Goal: Use online tool/utility: Utilize a website feature to perform a specific function

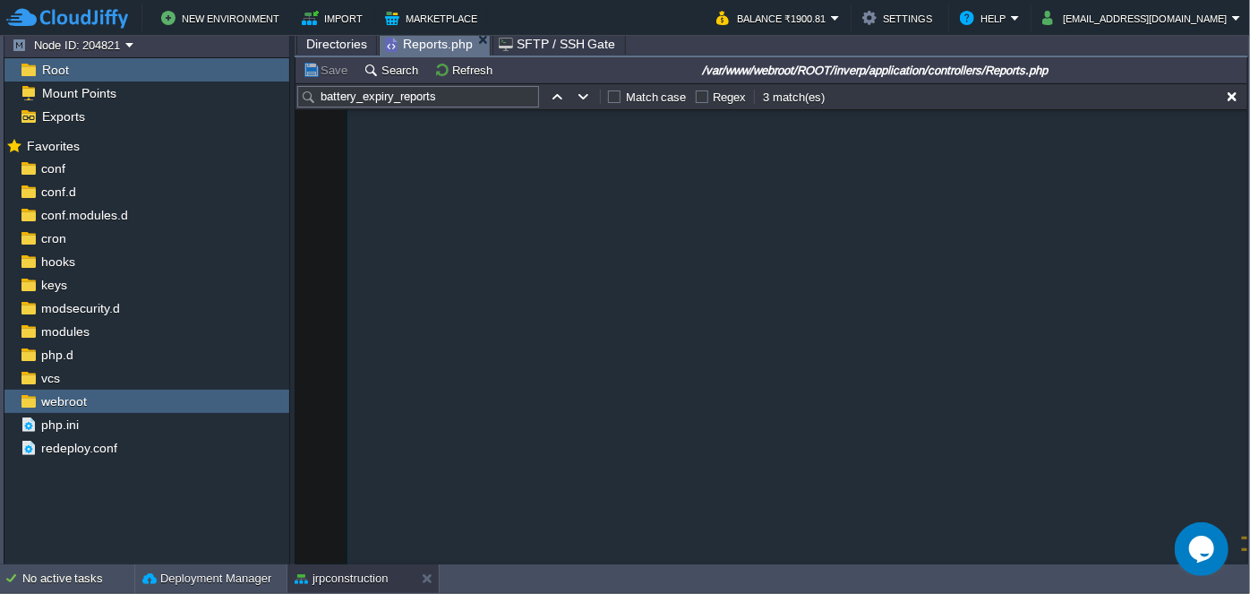
scroll to position [61453, 0]
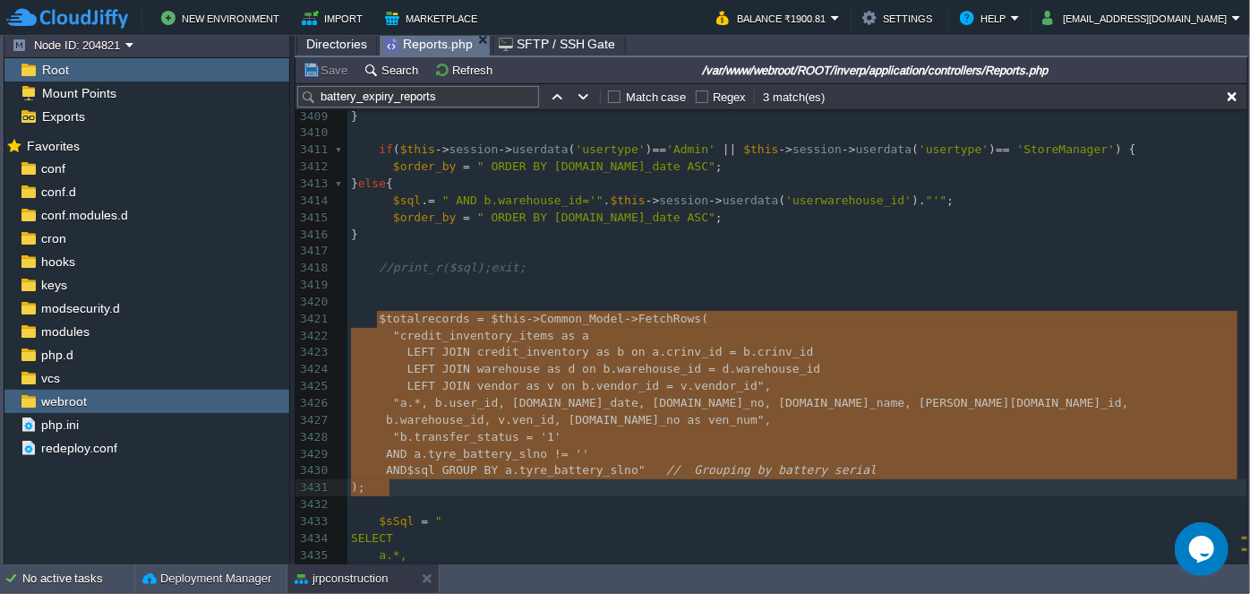
click at [490, 287] on pre "​" at bounding box center [797, 285] width 900 height 17
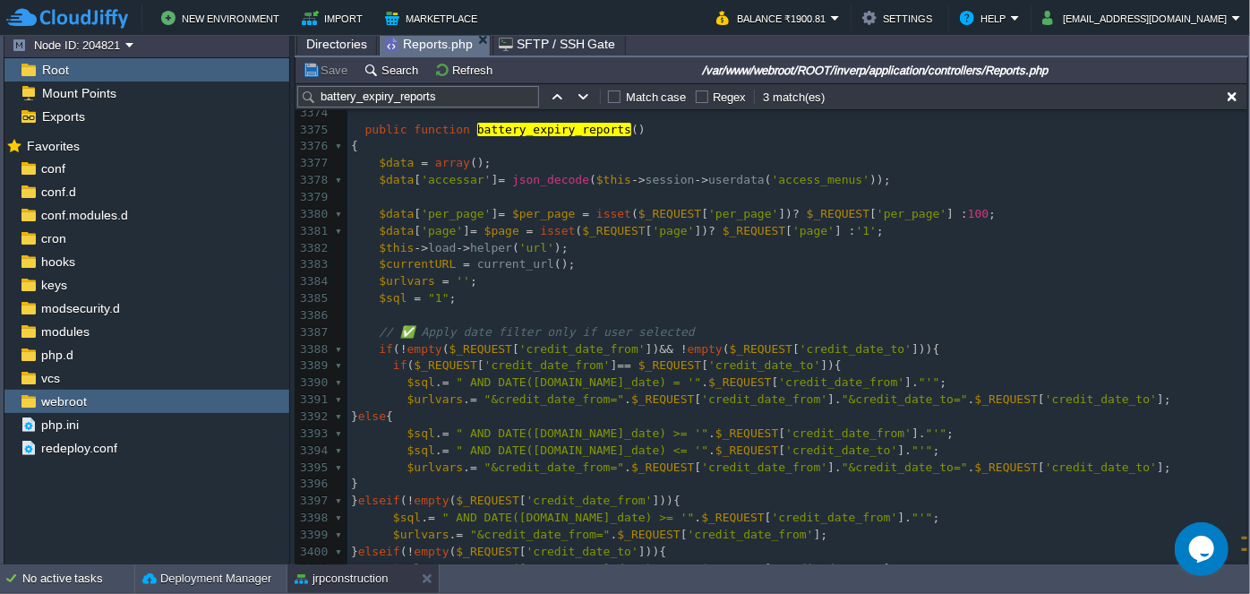
scroll to position [60882, 0]
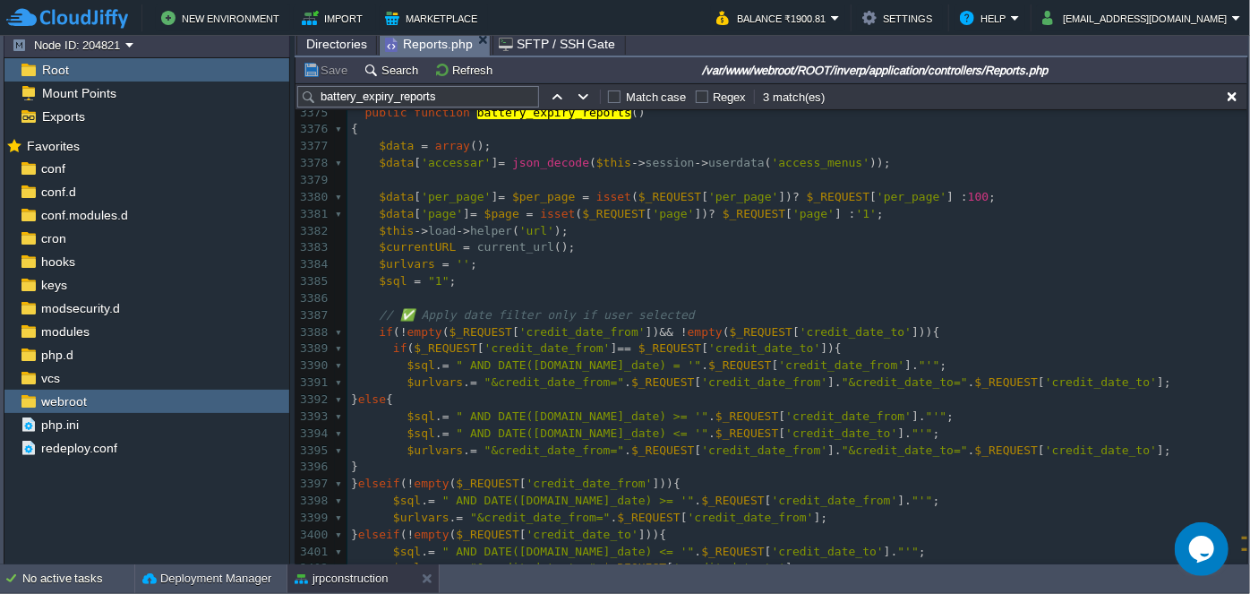
click at [409, 313] on span "// ✅ Apply date filter only if user selected" at bounding box center [537, 314] width 316 height 13
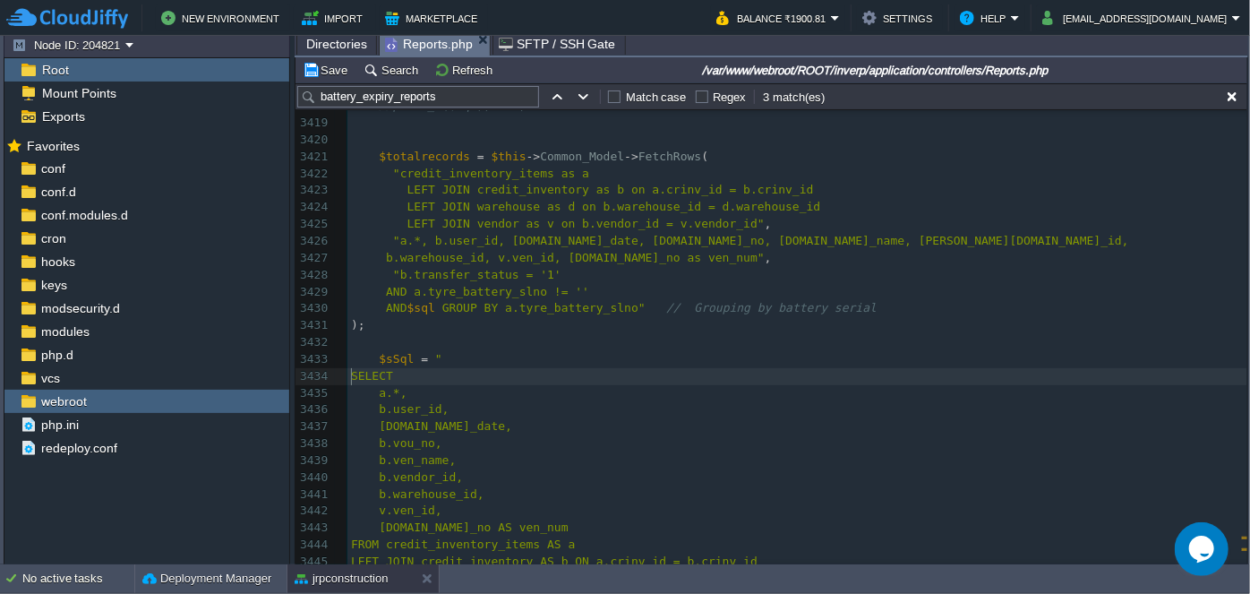
type textarea "SELECT"
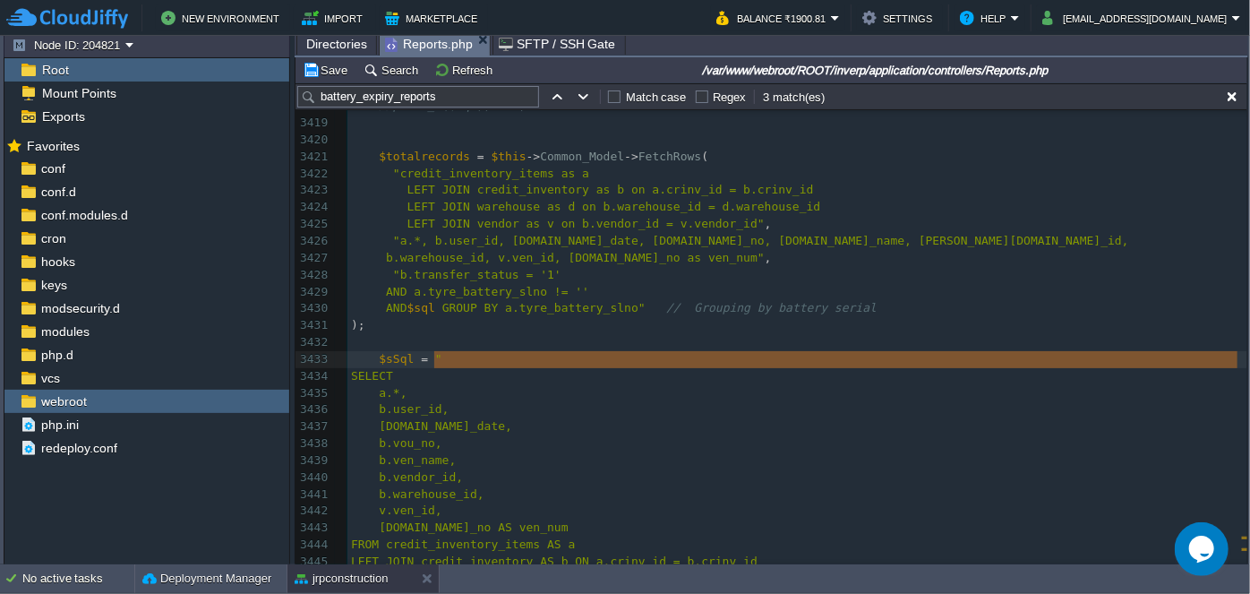
drag, startPoint x: 351, startPoint y: 376, endPoint x: 461, endPoint y: 362, distance: 111.1
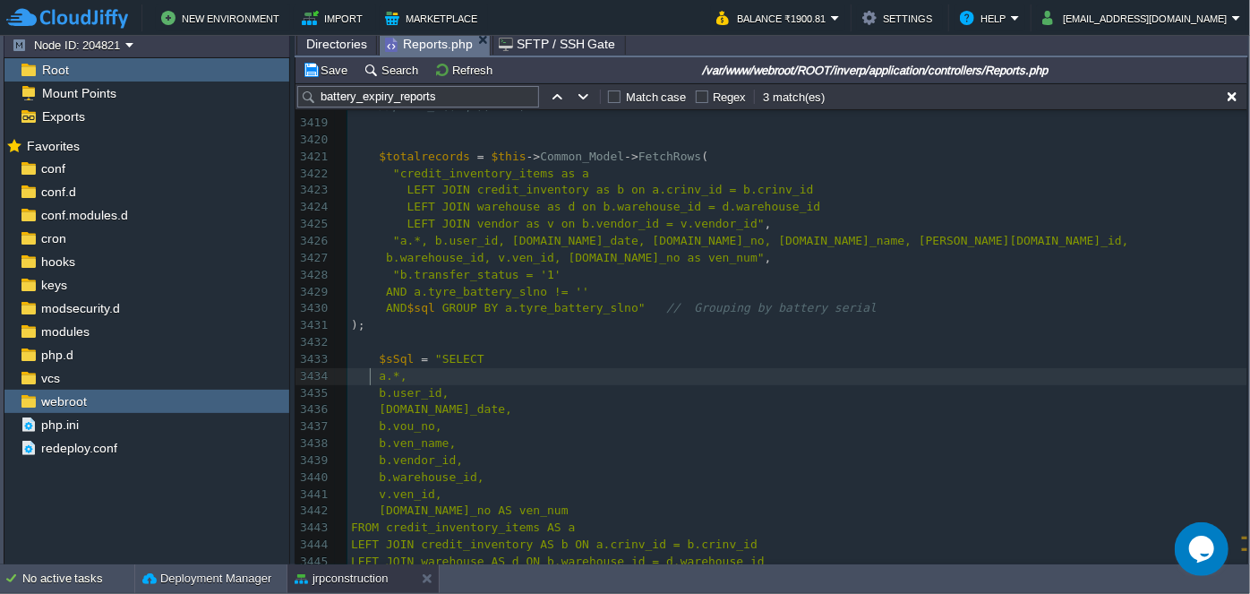
click at [372, 375] on div "xxxxxxxxxx // Apply date filter only if user selected 3408 $urlvars . = "&tyre_…" at bounding box center [797, 325] width 900 height 793
type textarea "-"
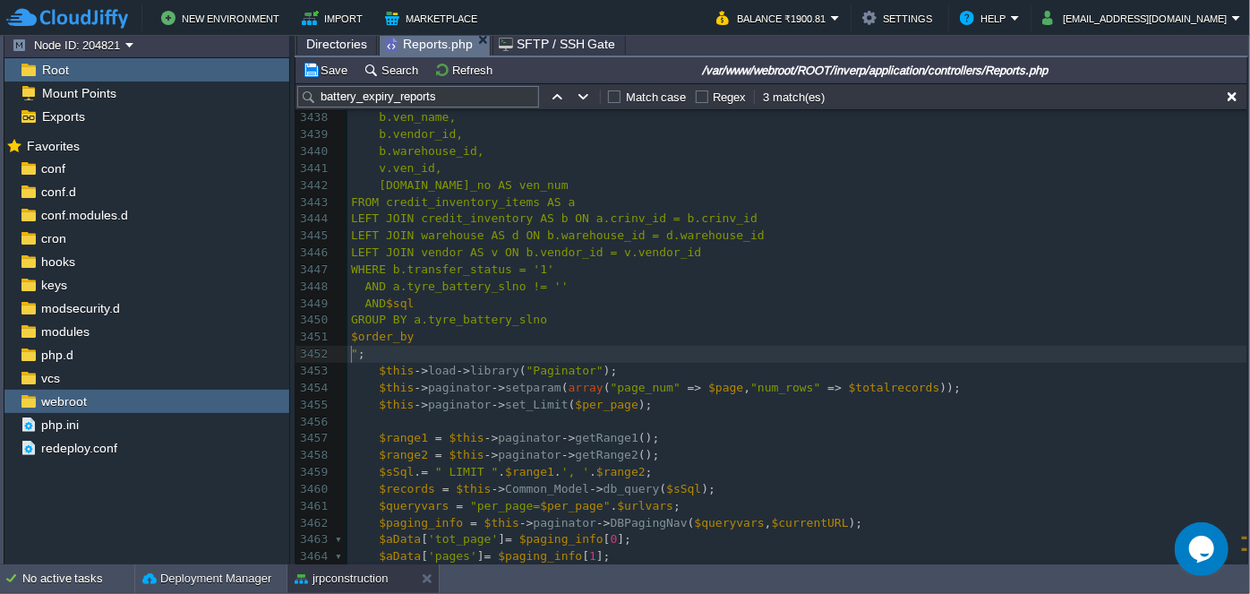
type textarea "";"
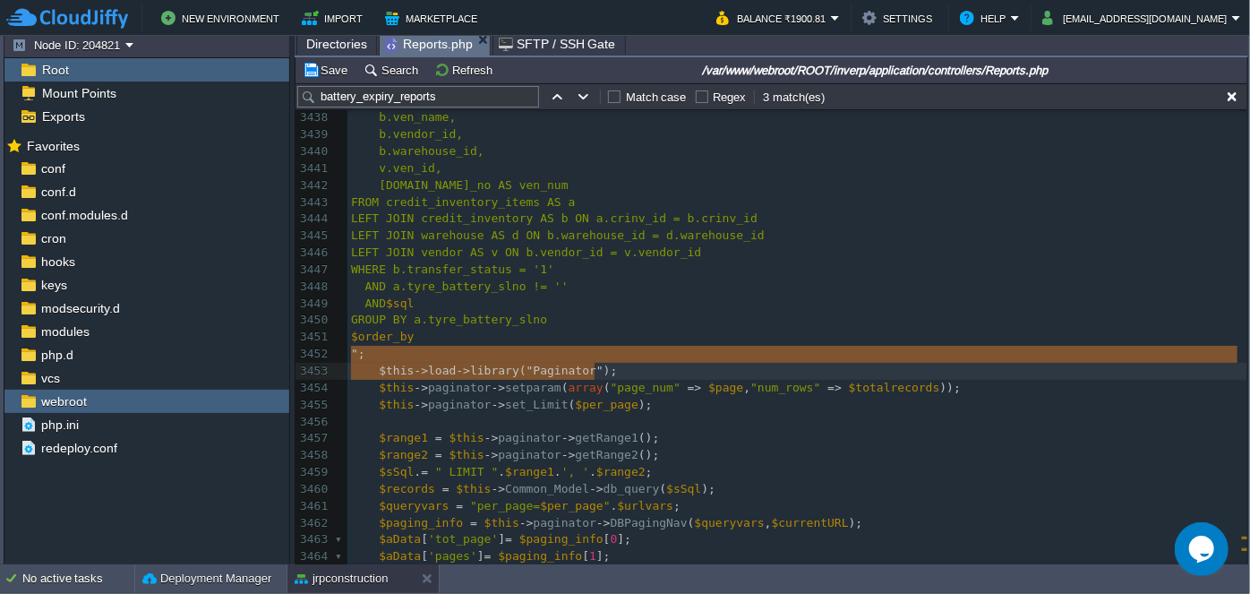
type textarea "";"
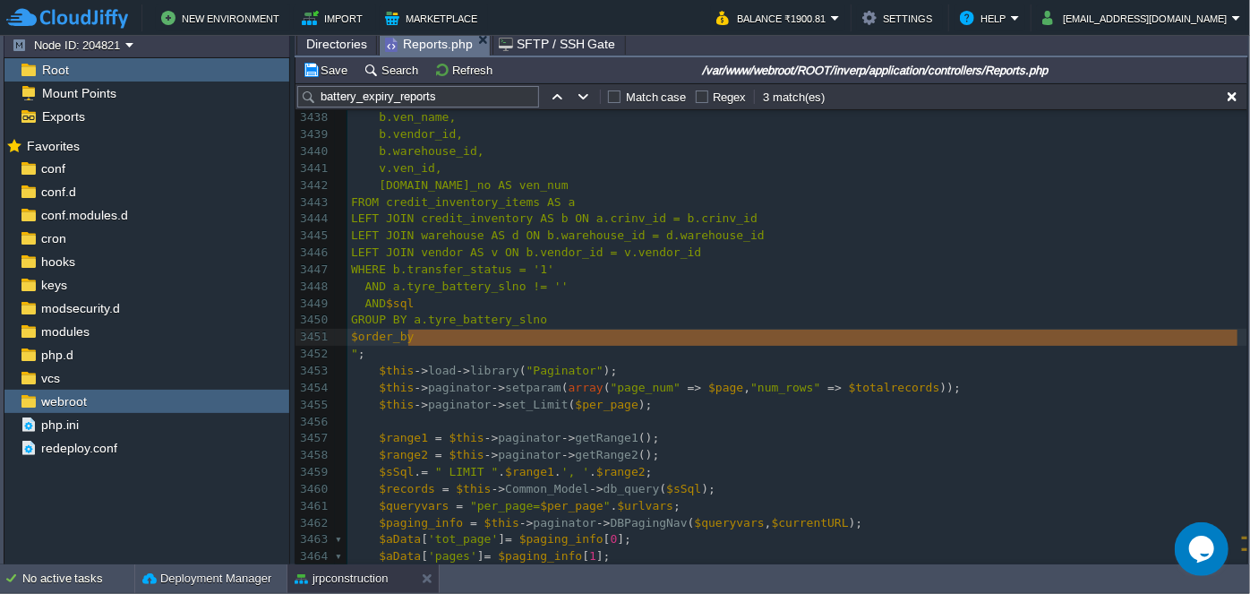
type textarea "";"
drag, startPoint x: 351, startPoint y: 354, endPoint x: 568, endPoint y: 343, distance: 216.9
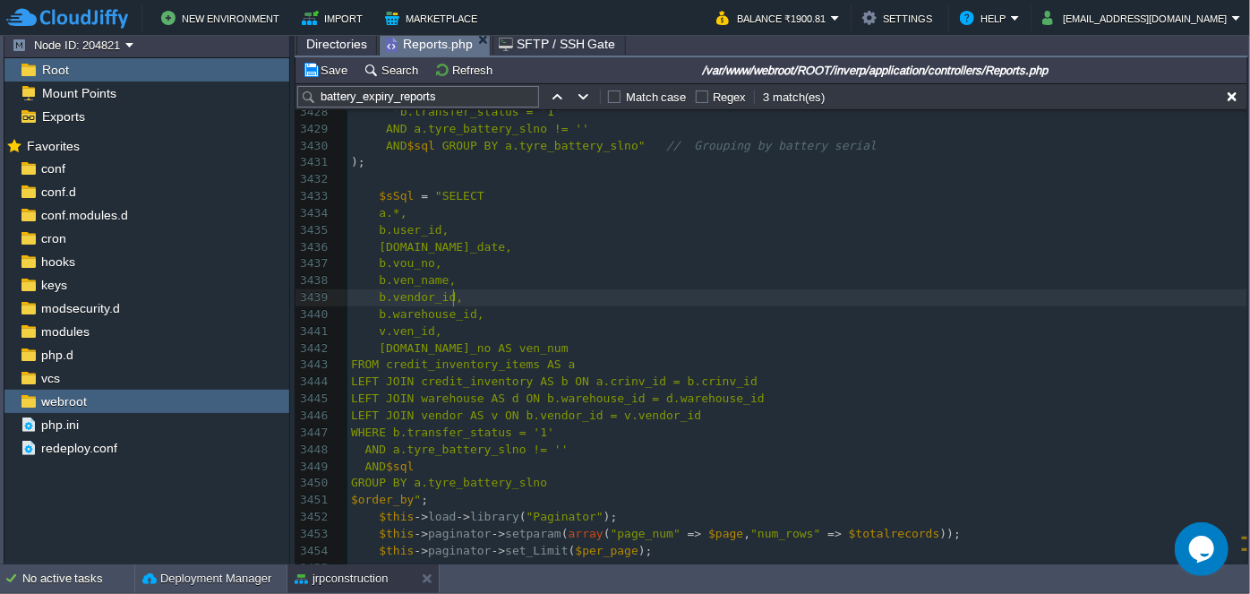
click at [592, 301] on pre "b.vendor_id," at bounding box center [797, 297] width 900 height 17
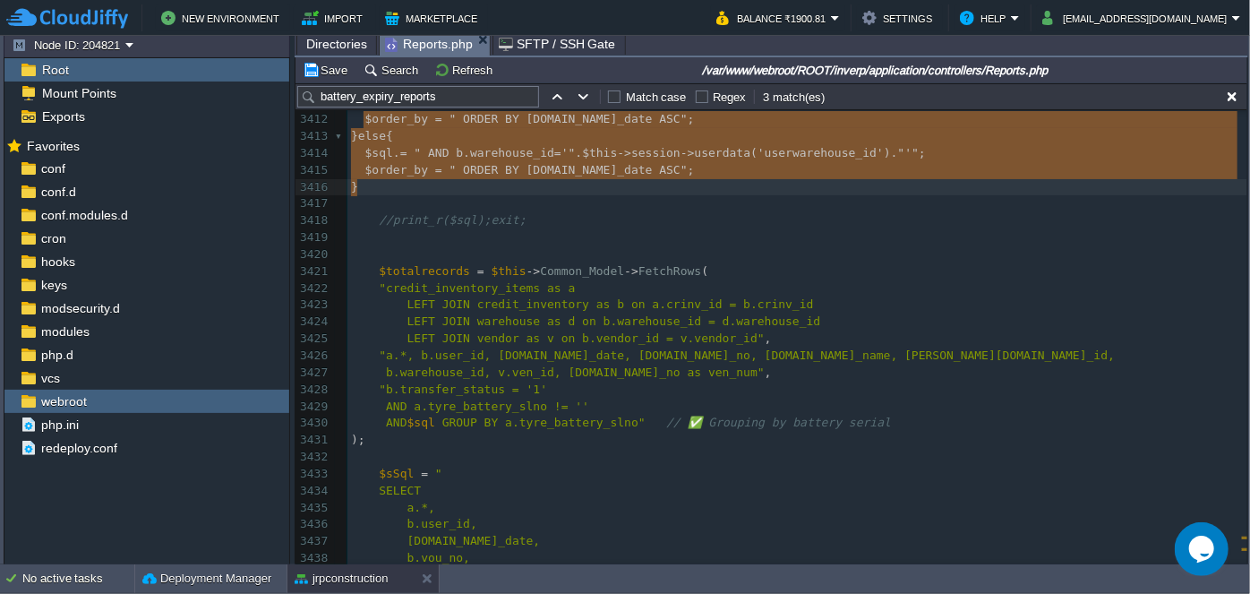
type textarea "if ($this->session->userdata('usertype')=='Admin' || $this->session->userdata('…"
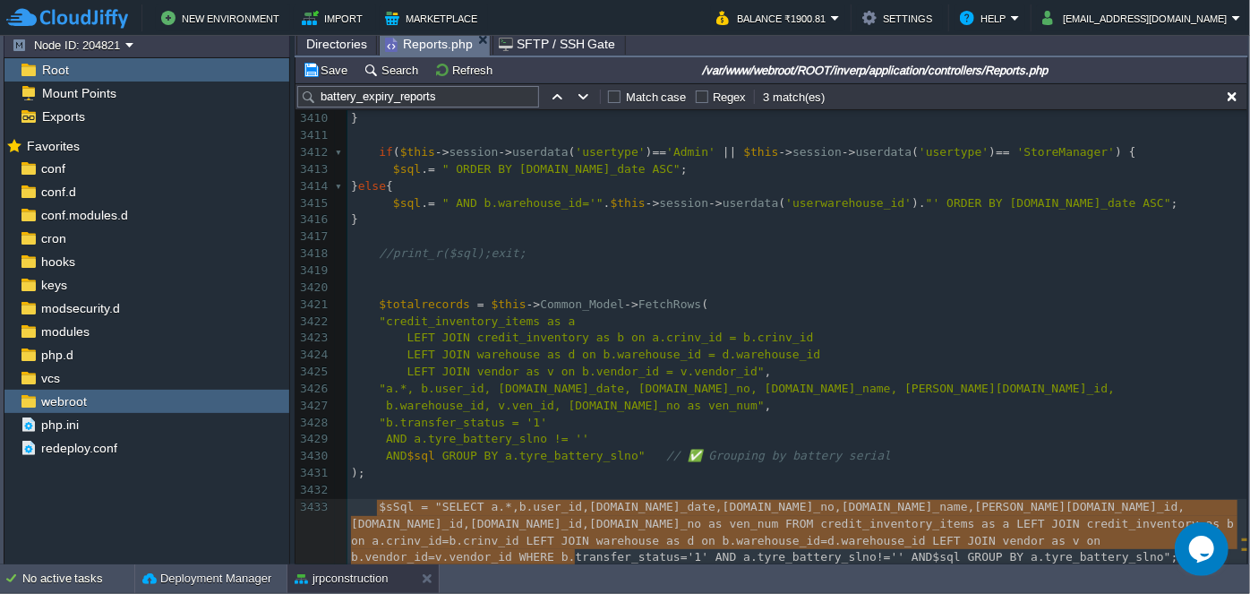
type textarea "$totalrecords = $this->Common_Model->FetchRows("credit_inventory_items as a LEF…"
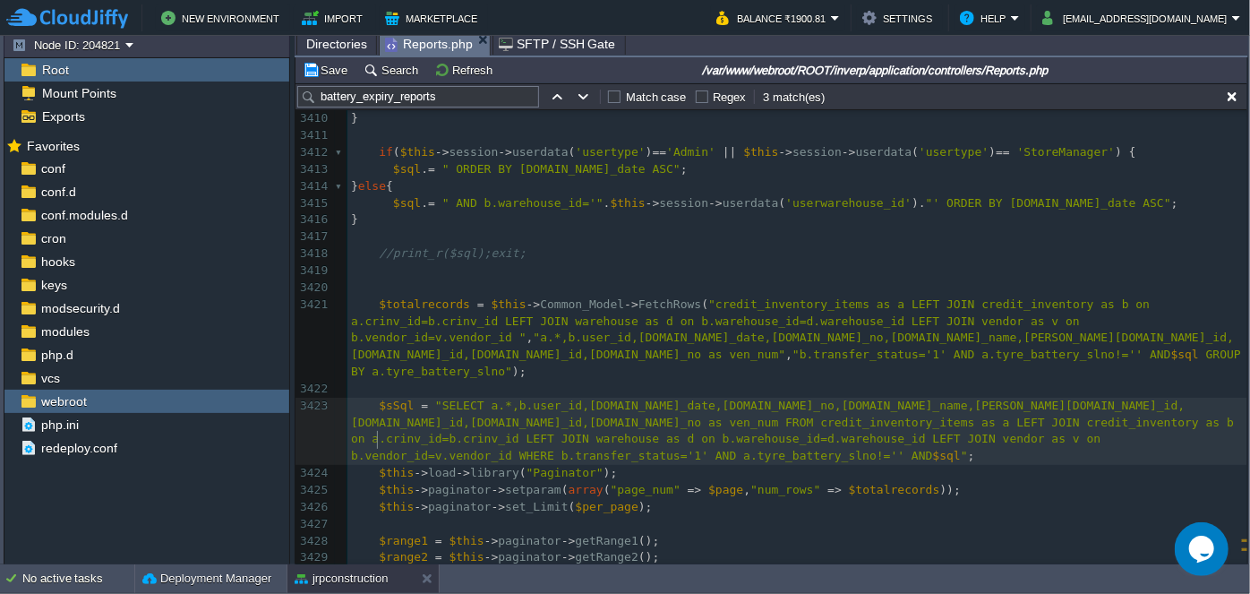
type textarea "DESC"
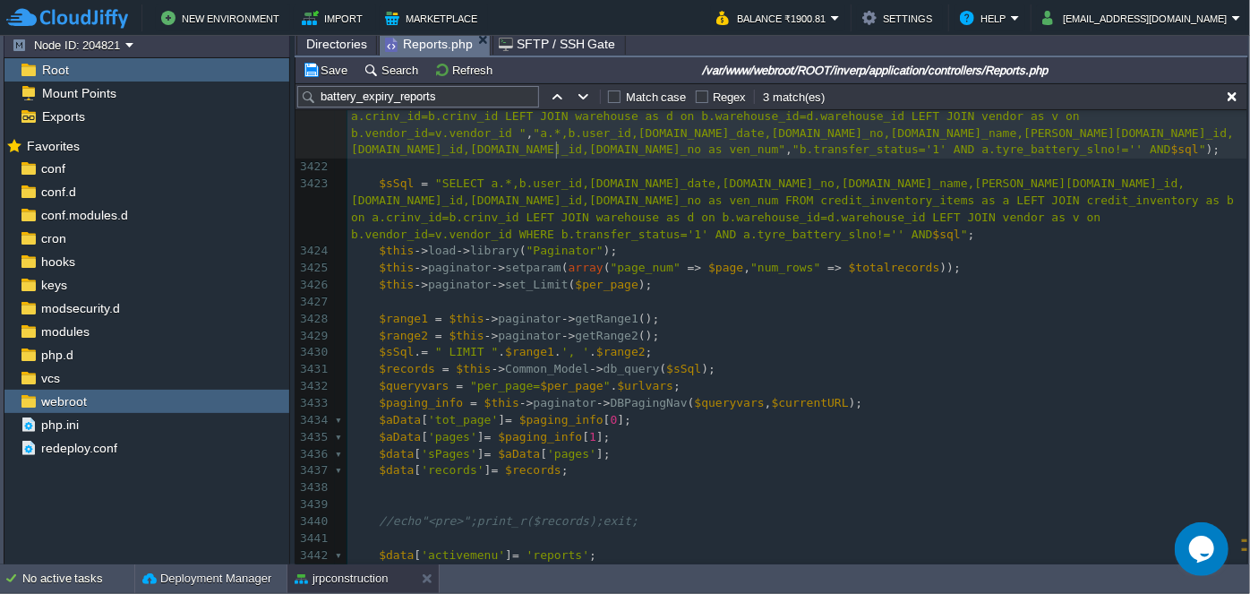
scroll to position [61711, 0]
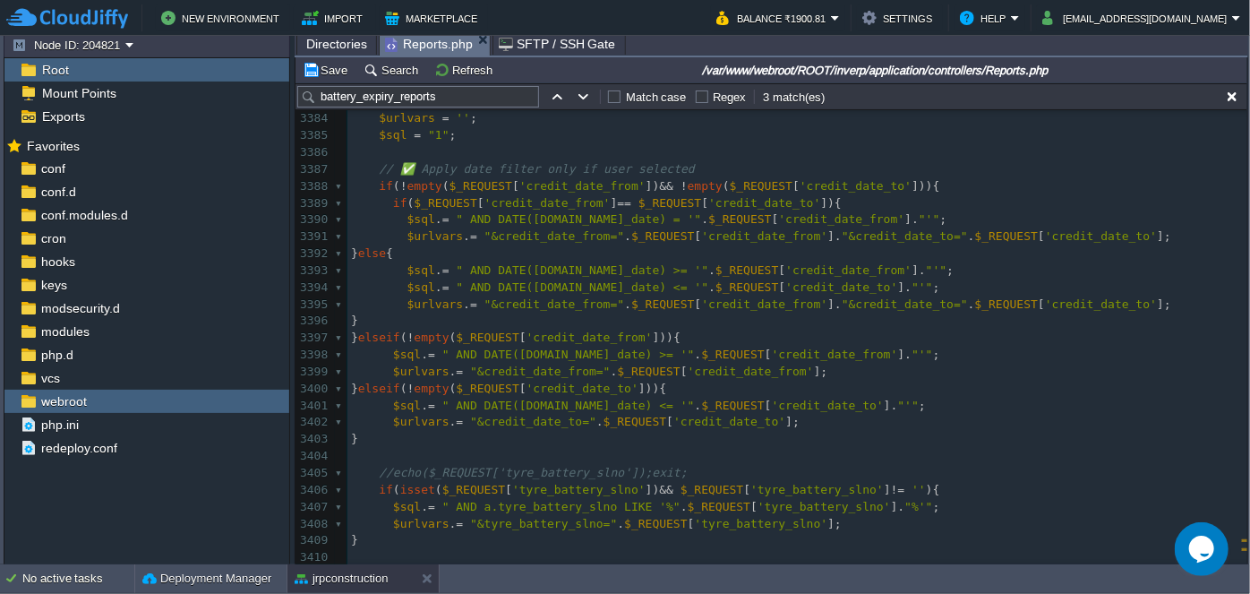
type textarea "$order_by = " ORDER BY [DOMAIN_NAME]_date ASC"; } else { $sql .= " AND b.wareho…"
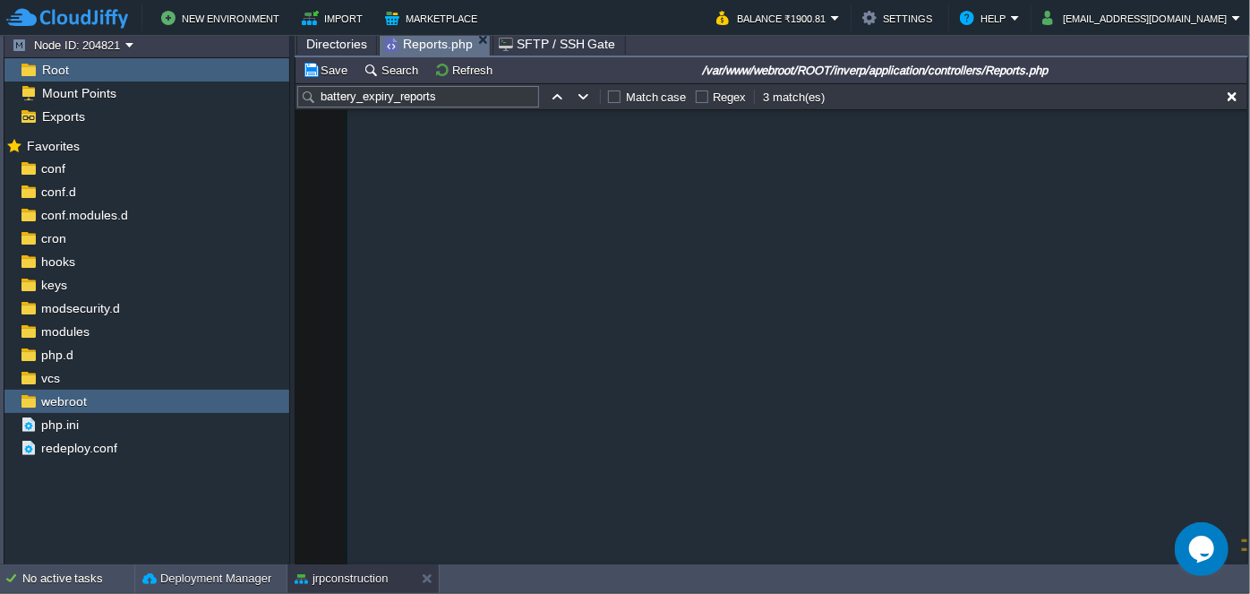
type textarea "-"
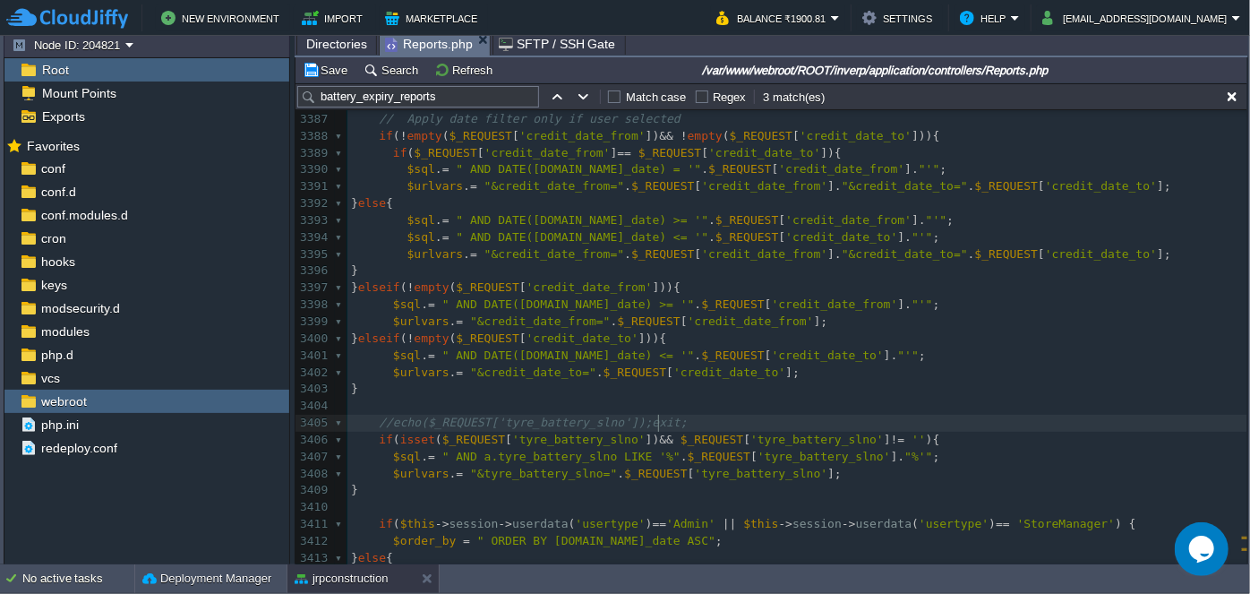
click at [683, 422] on pre "//echo($_REQUEST['tyre_battery_slno']);exit;" at bounding box center [797, 423] width 900 height 17
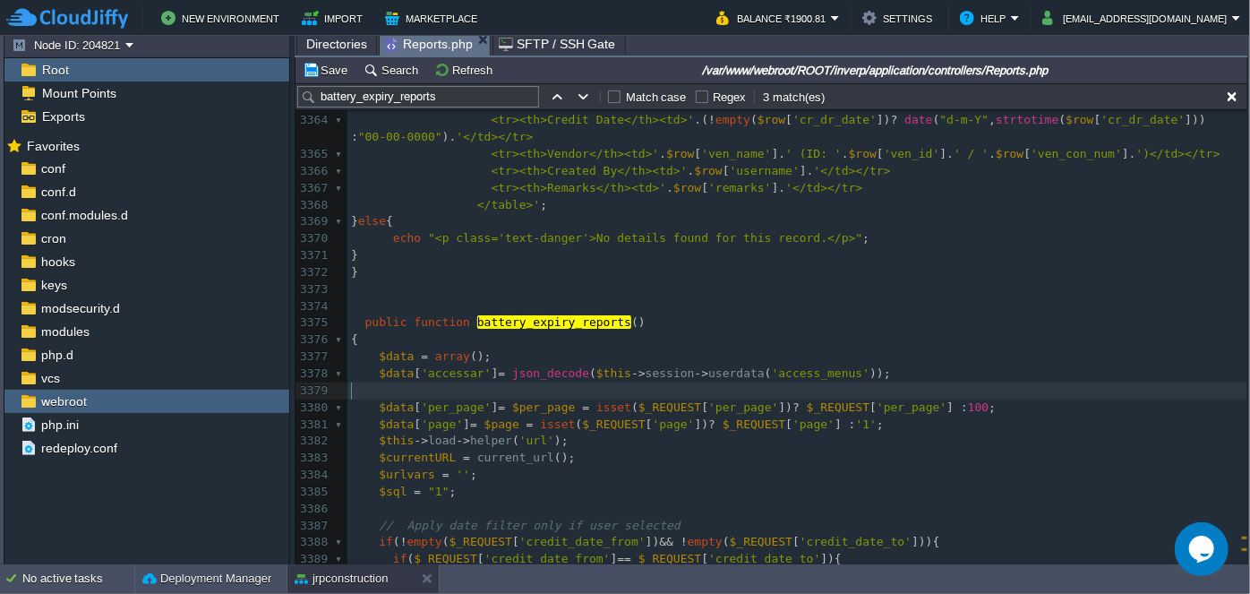
click at [494, 382] on pre "​" at bounding box center [797, 390] width 900 height 17
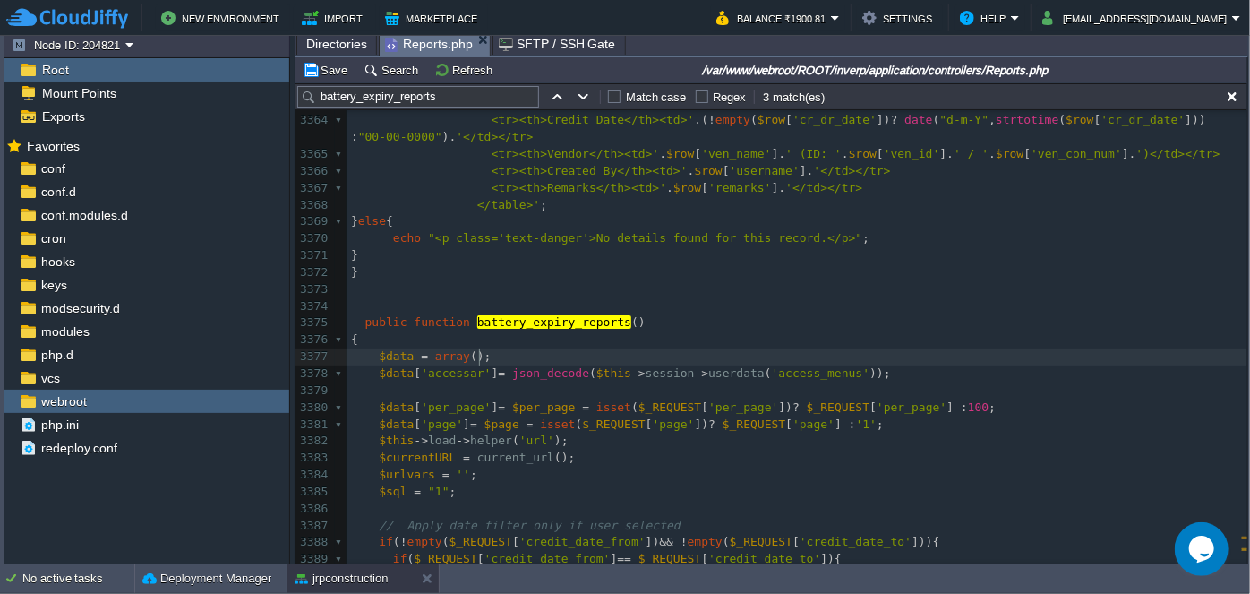
click at [861, 365] on pre "$data [ 'accessar' ] = json_decode ( $this -> session -> userdata ( 'access_men…" at bounding box center [797, 373] width 900 height 17
click at [850, 372] on div "xxxxxxxxxx //echo($_REQUEST['tyre_battery_slno']);exit; 3351 "ci.*, 3352 s.ven_…" at bounding box center [797, 306] width 900 height 826
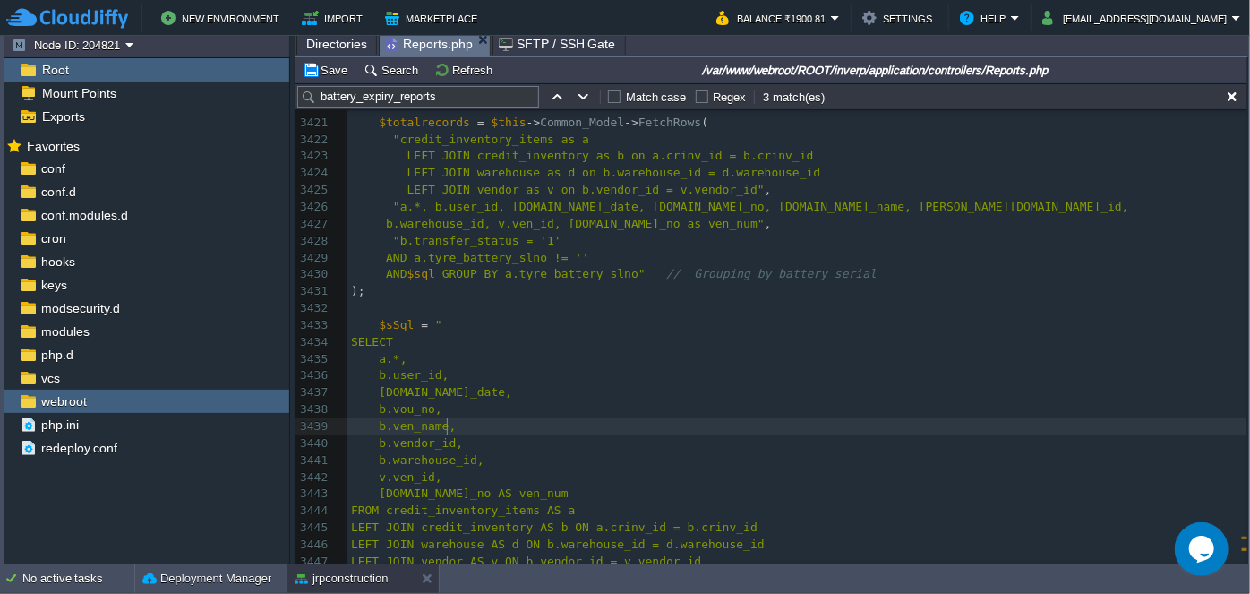
click at [714, 423] on pre "b.ven_name," at bounding box center [797, 426] width 900 height 17
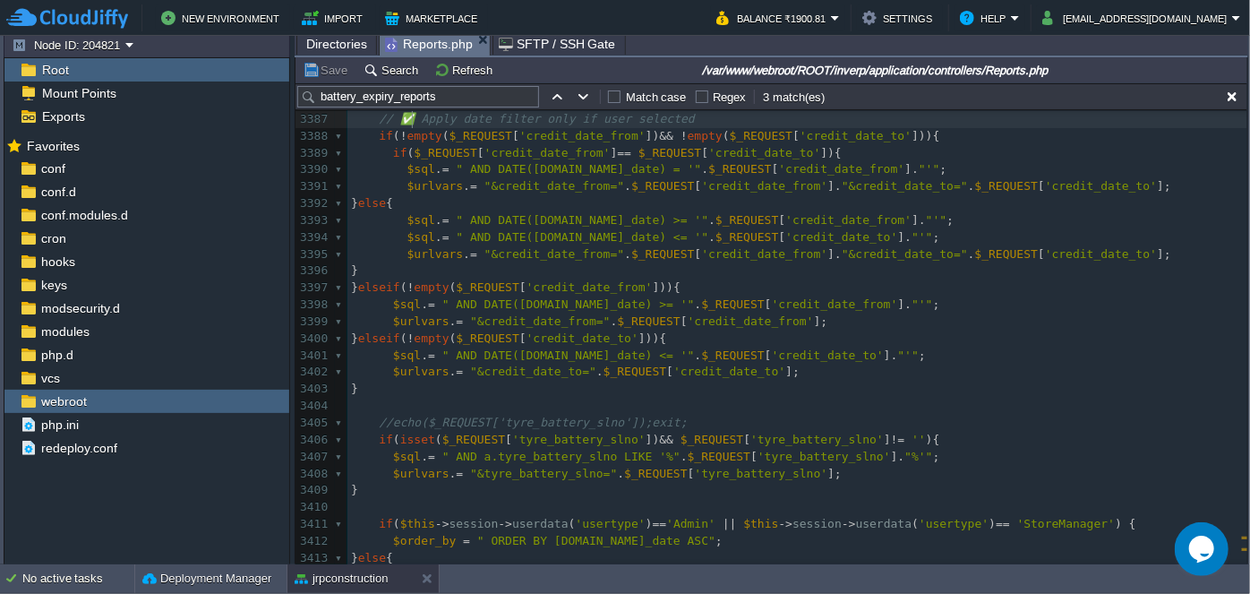
type textarea "if ($this->session->userdata('usertype')=='Admin' || $this->session->userdata('…"
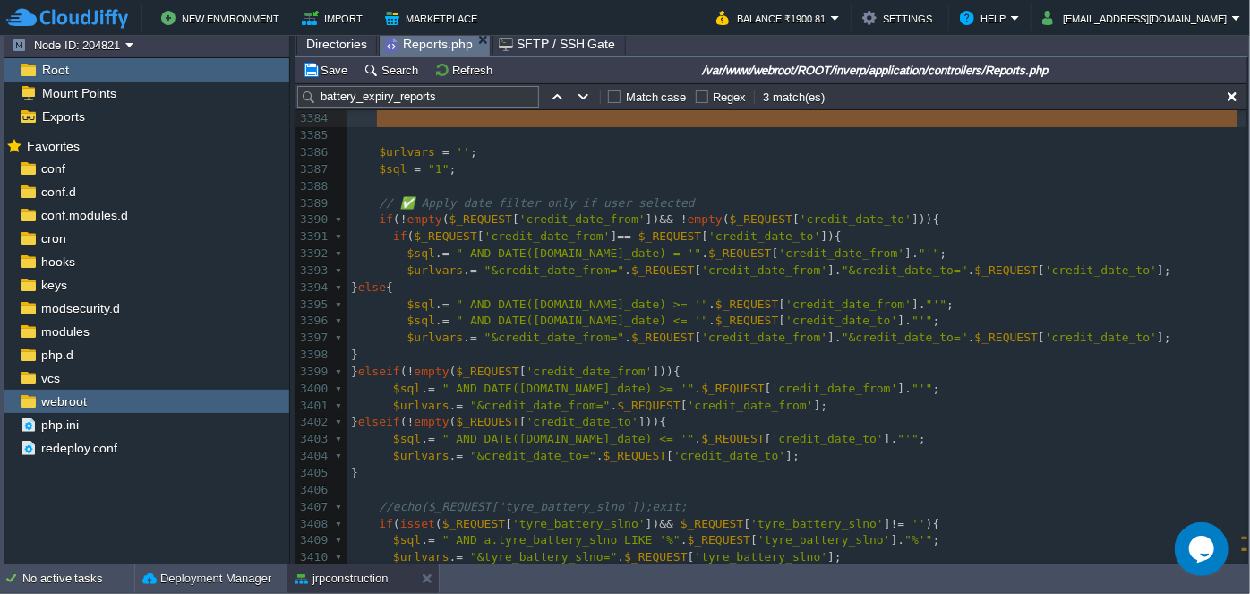
type textarea "$totalrecords = $this->Common_Model->FetchRows("credit_inventory_items as a LEF…"
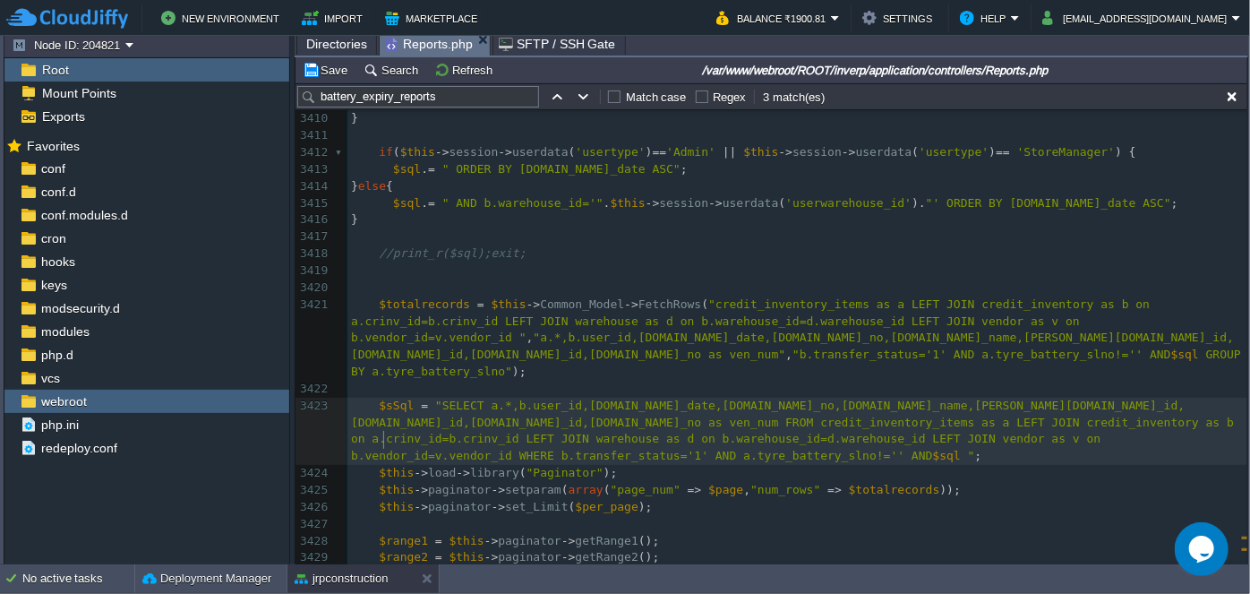
type textarea "DESC"
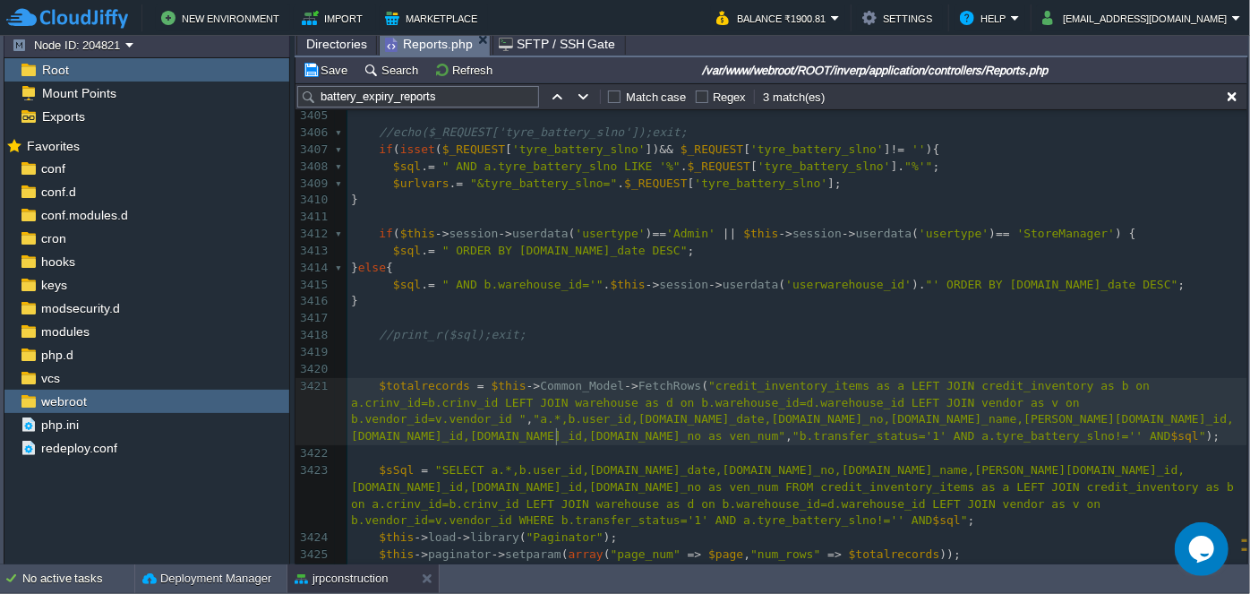
click at [940, 187] on pre "$urlvars . = "&tyre_battery_slno=" . $_REQUEST [ 'tyre_battery_slno' ];" at bounding box center [797, 183] width 900 height 17
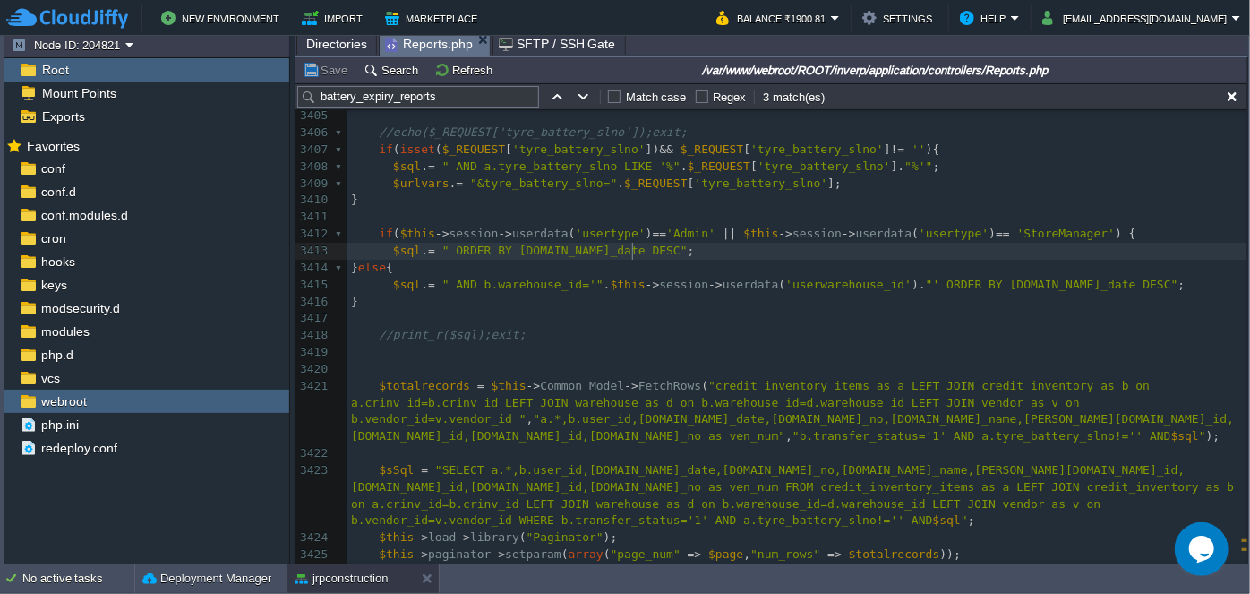
click at [679, 245] on pre "$sql . = " ORDER BY [DOMAIN_NAME]_date DESC" ;" at bounding box center [797, 251] width 900 height 17
click at [1094, 222] on pre "​" at bounding box center [797, 217] width 900 height 17
